Goal: Task Accomplishment & Management: Complete application form

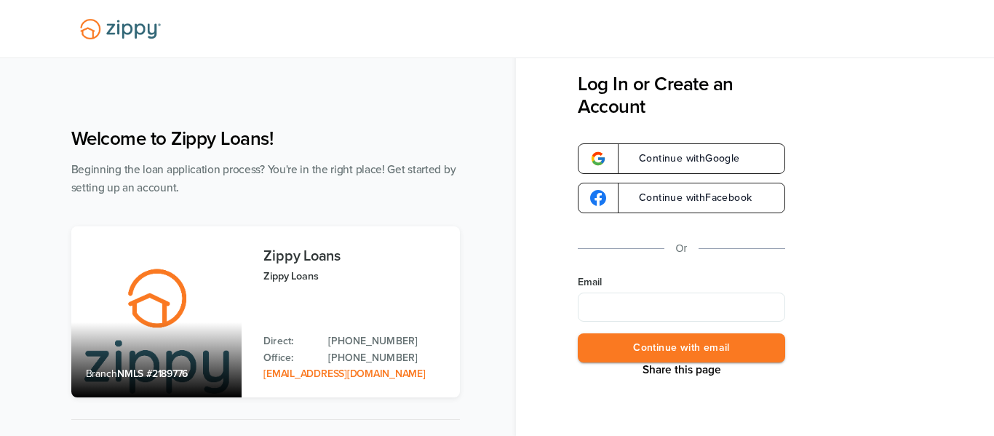
type input "**********"
click at [666, 347] on button "Continue with email" at bounding box center [681, 348] width 207 height 30
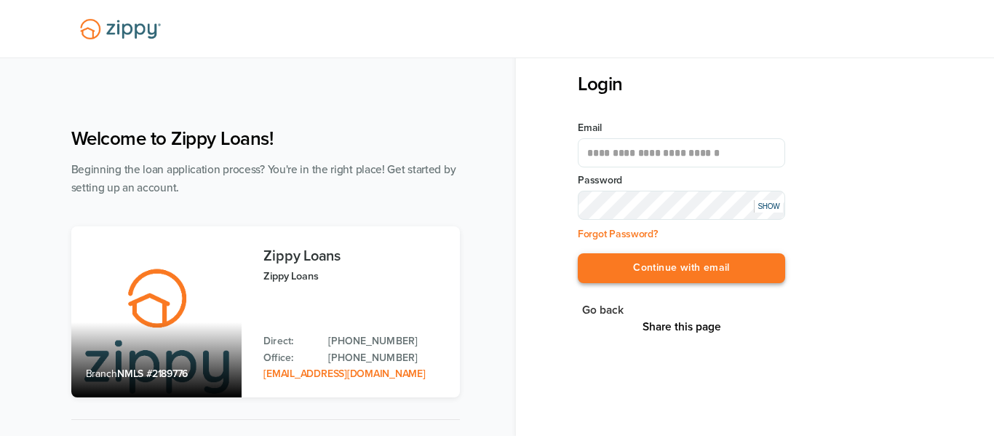
click at [682, 265] on button "Continue with email" at bounding box center [681, 268] width 207 height 30
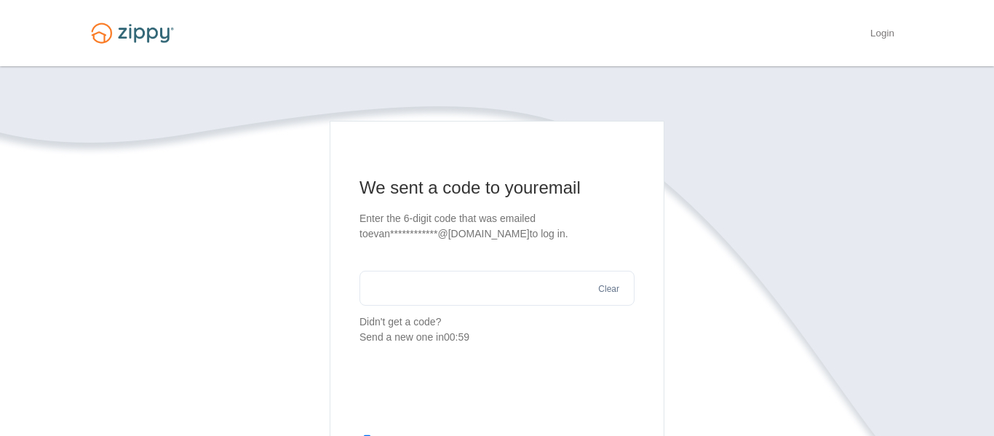
click at [466, 290] on input "text" at bounding box center [496, 288] width 275 height 35
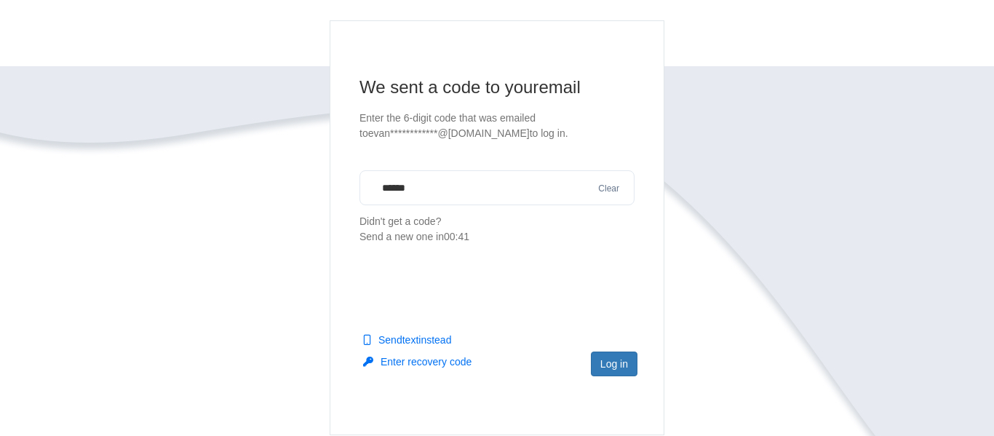
scroll to position [101, 0]
type input "******"
click at [604, 365] on button "Log in" at bounding box center [614, 363] width 47 height 25
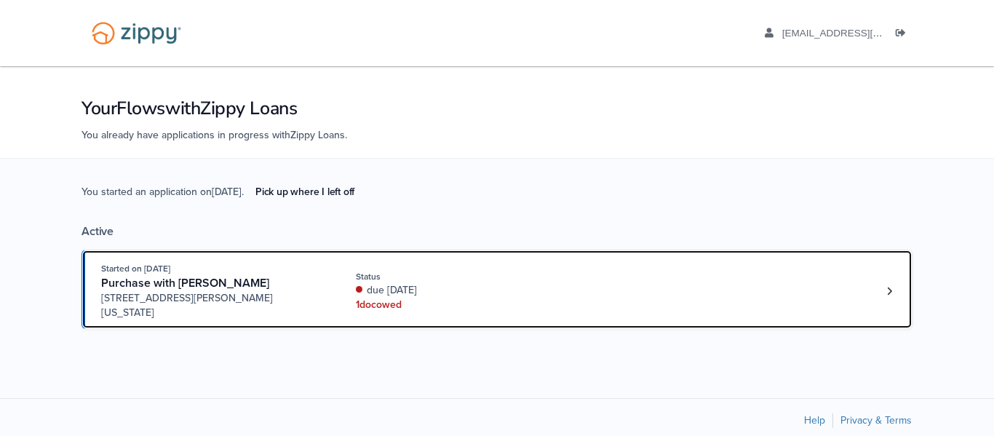
click at [555, 276] on div "Started on [DATE] Purchase with [PERSON_NAME] [STREET_ADDRESS][PERSON_NAME][US_…" at bounding box center [489, 290] width 777 height 59
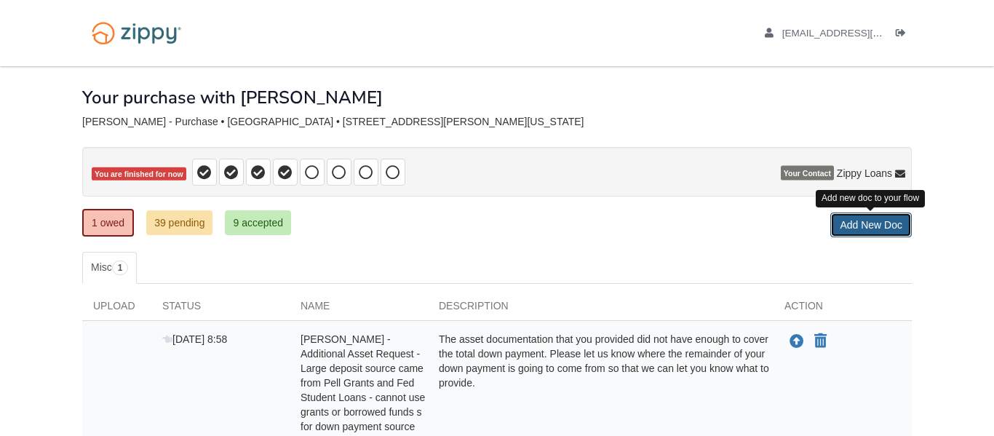
click at [855, 223] on link "Add New Doc" at bounding box center [870, 224] width 81 height 25
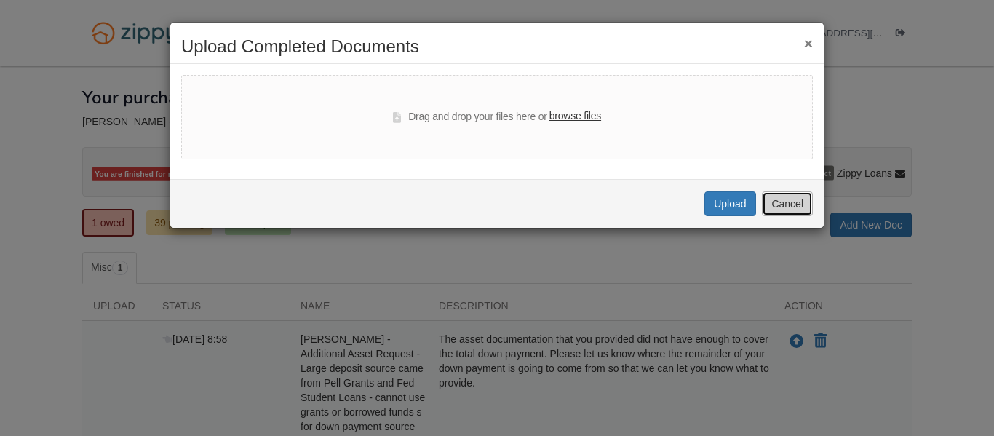
click at [781, 199] on button "Cancel" at bounding box center [787, 203] width 51 height 25
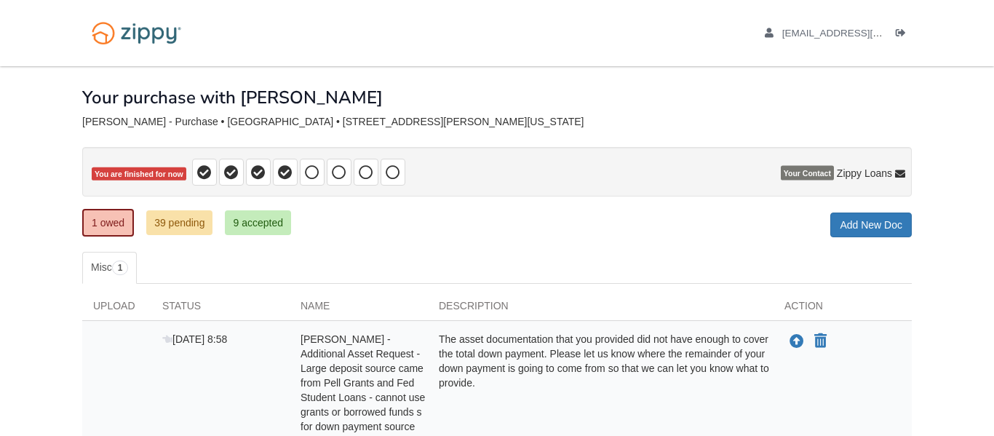
click at [495, 116] on div "[PERSON_NAME] - Purchase • [GEOGRAPHIC_DATA] • [STREET_ADDRESS][PERSON_NAME][US…" at bounding box center [496, 122] width 829 height 12
